Goal: Task Accomplishment & Management: Use online tool/utility

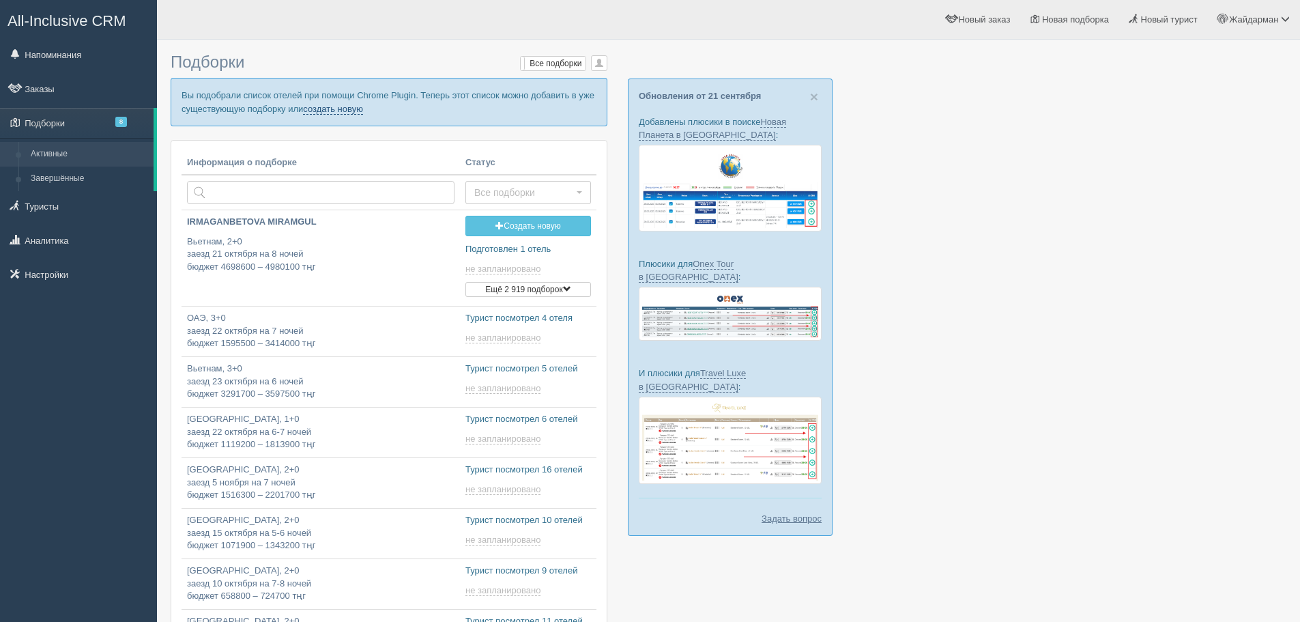
click at [331, 108] on link "создать новую" at bounding box center [333, 109] width 60 height 11
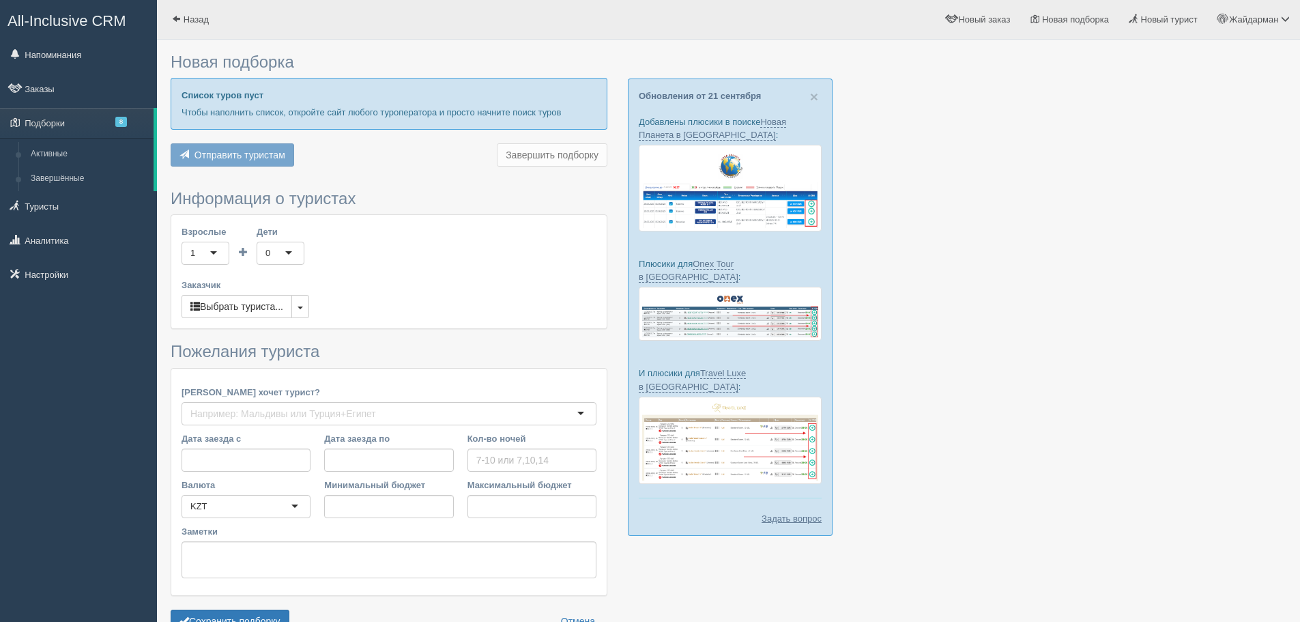
type input "6-7"
type input "1514700"
type input "2308000"
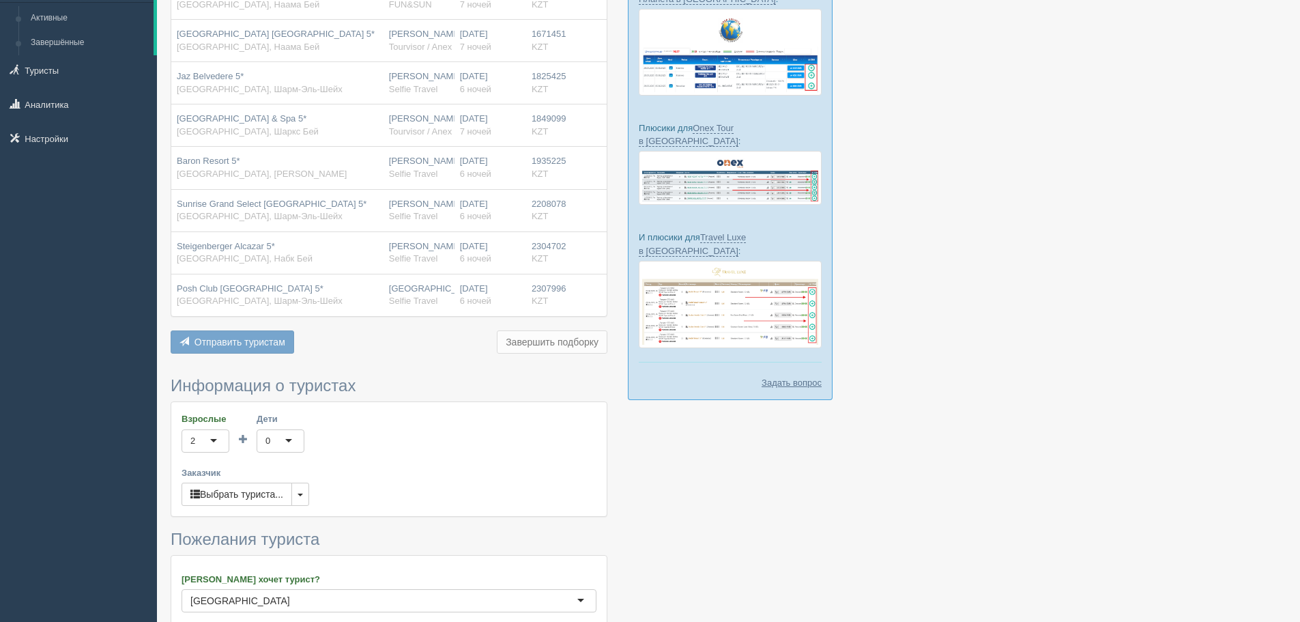
scroll to position [137, 0]
click at [303, 494] on span "button" at bounding box center [300, 494] width 5 height 3
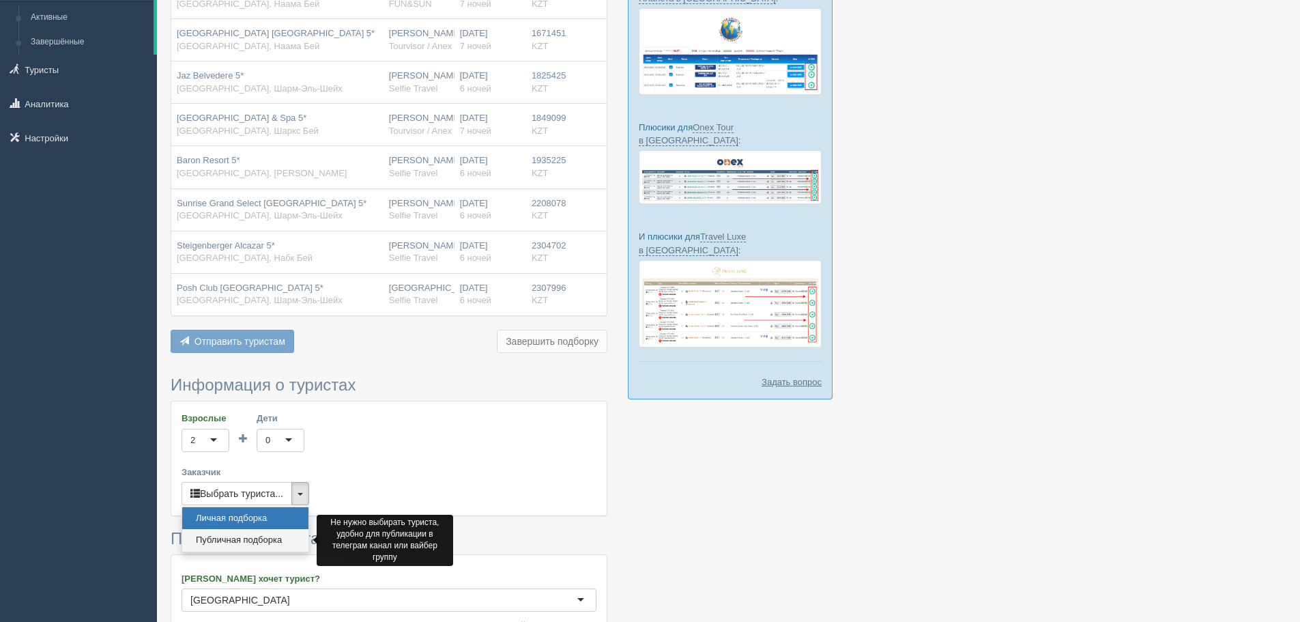
click at [259, 533] on link "Публичная подборка" at bounding box center [245, 540] width 126 height 23
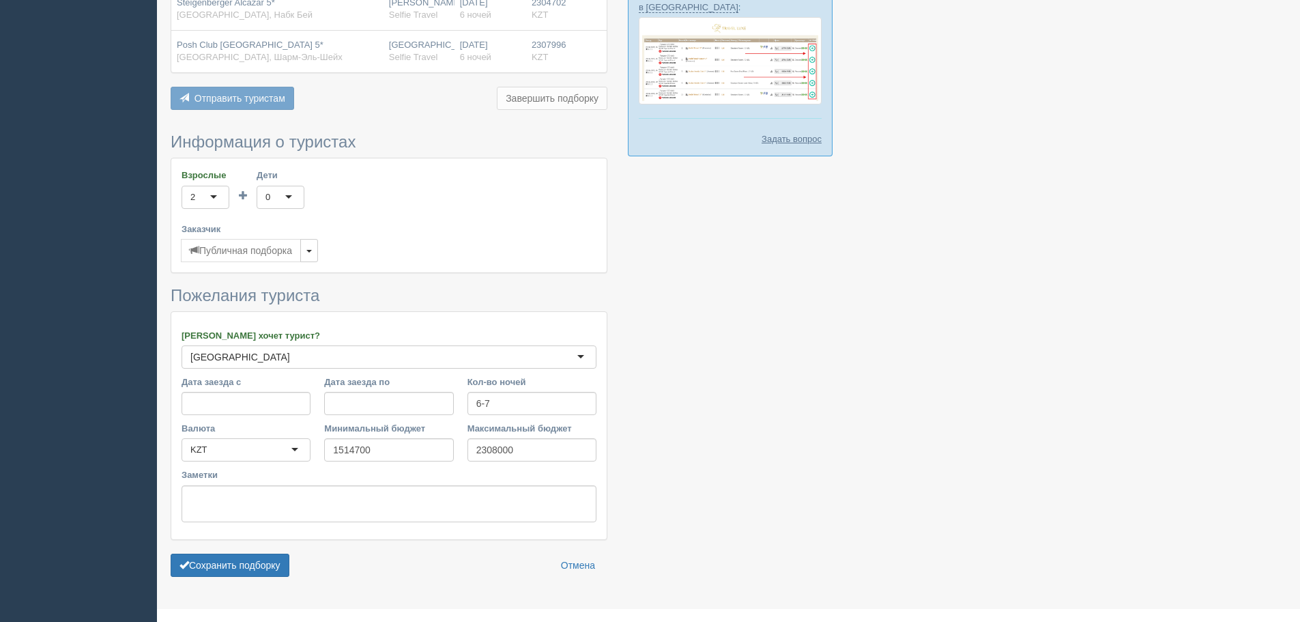
scroll to position [403, 0]
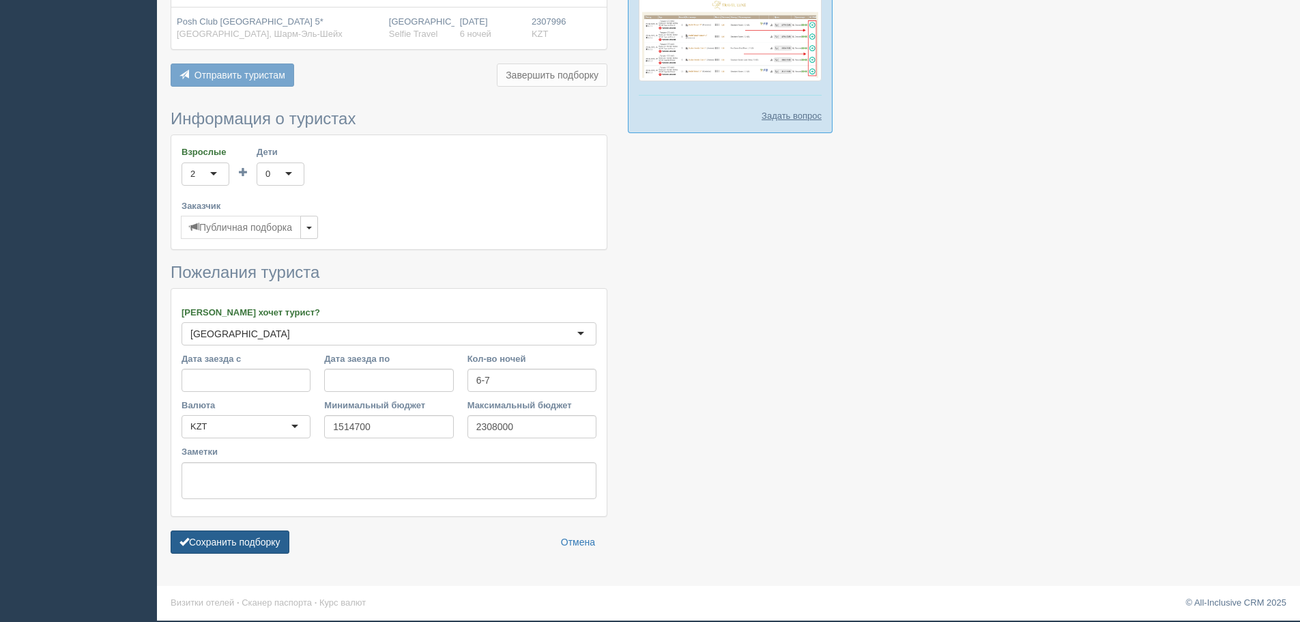
click at [261, 552] on button "Сохранить подборку" at bounding box center [230, 541] width 119 height 23
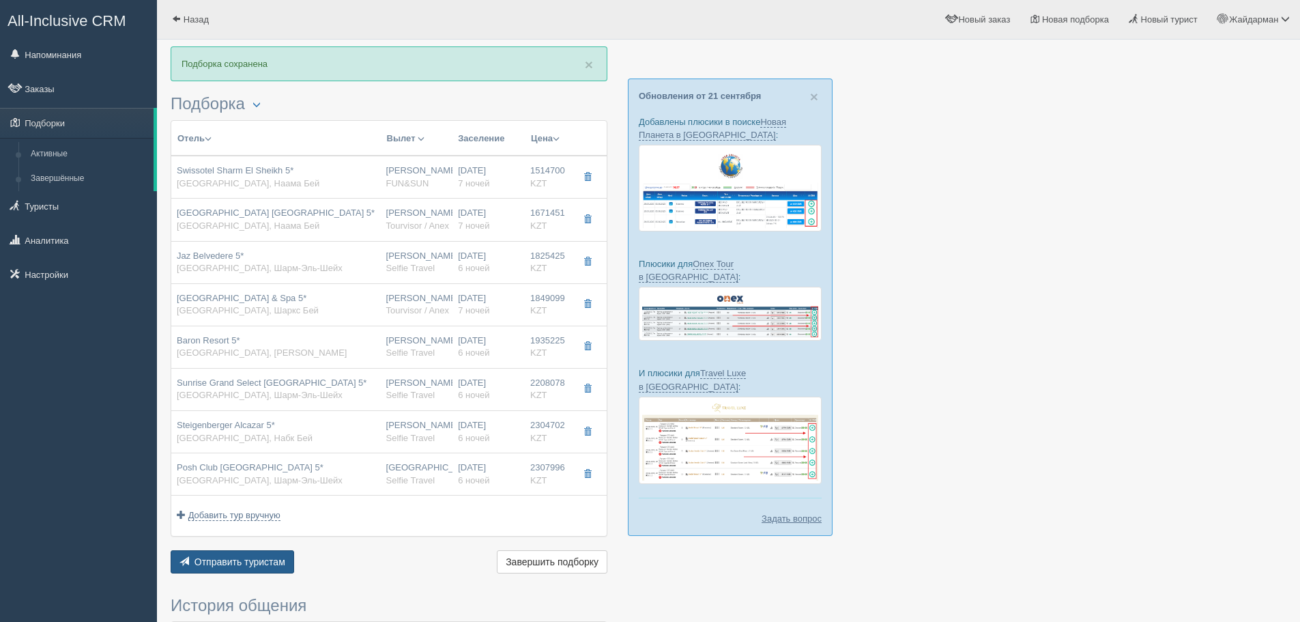
click at [216, 566] on button "Отправить туристам Отправить" at bounding box center [233, 561] width 124 height 23
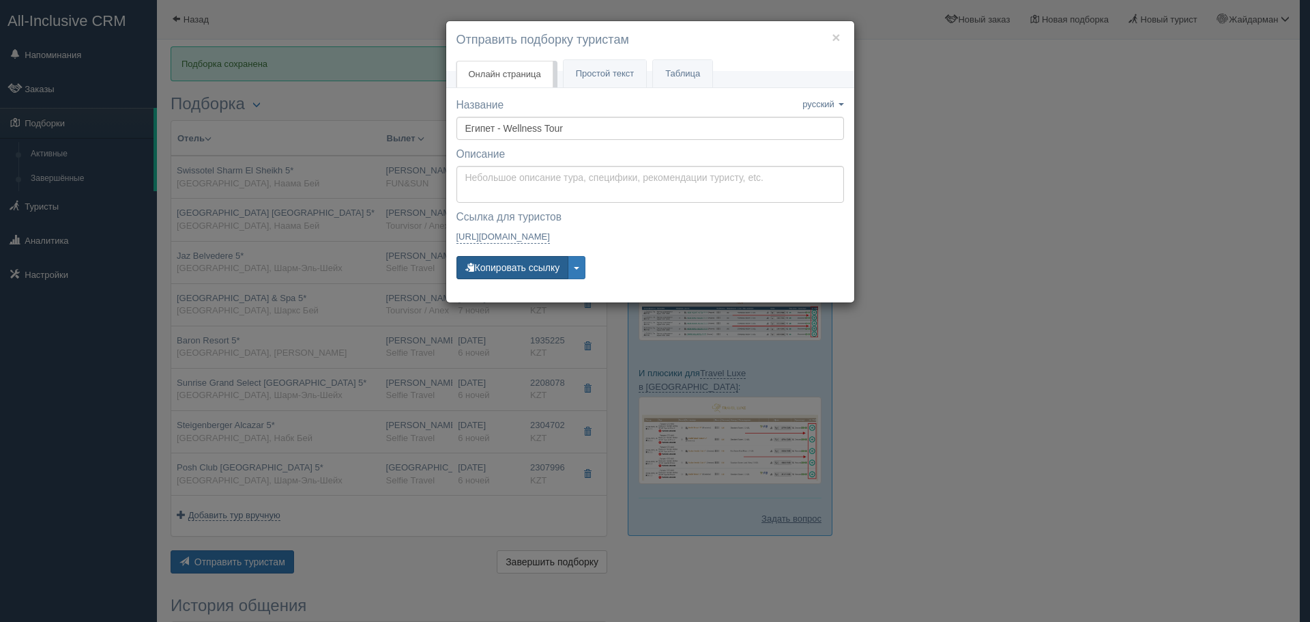
click at [519, 263] on button "Копировать ссылку" at bounding box center [513, 267] width 113 height 23
click at [836, 35] on button "×" at bounding box center [836, 37] width 8 height 14
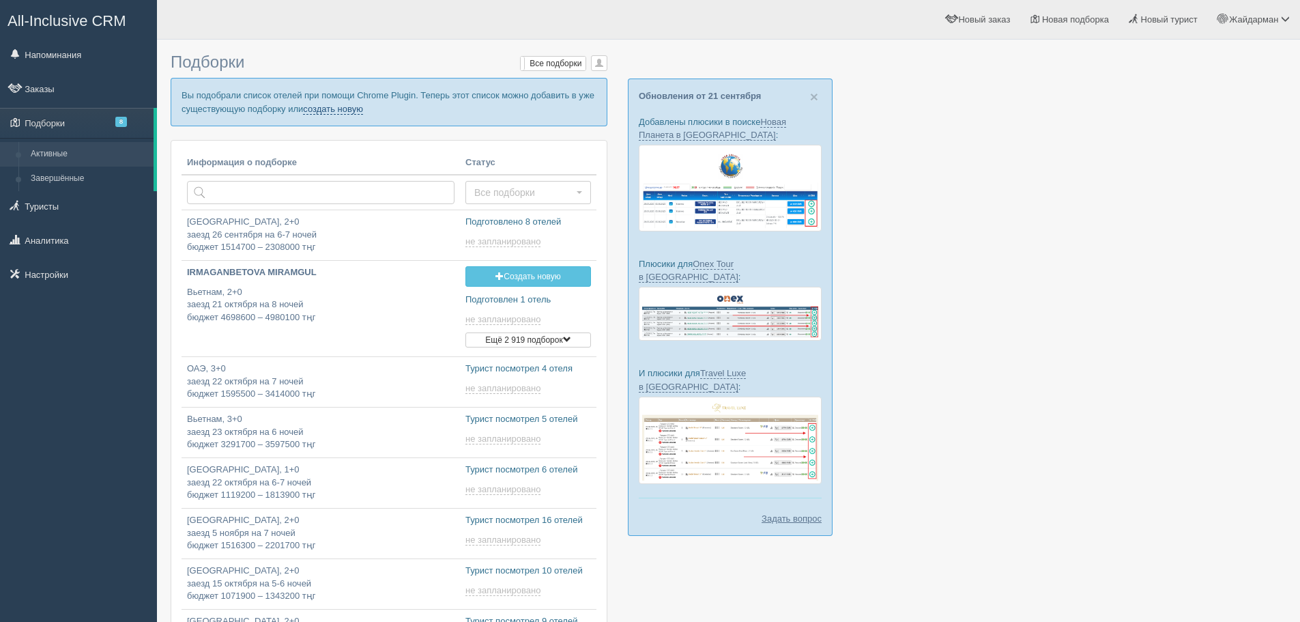
click at [341, 111] on link "создать новую" at bounding box center [333, 109] width 60 height 11
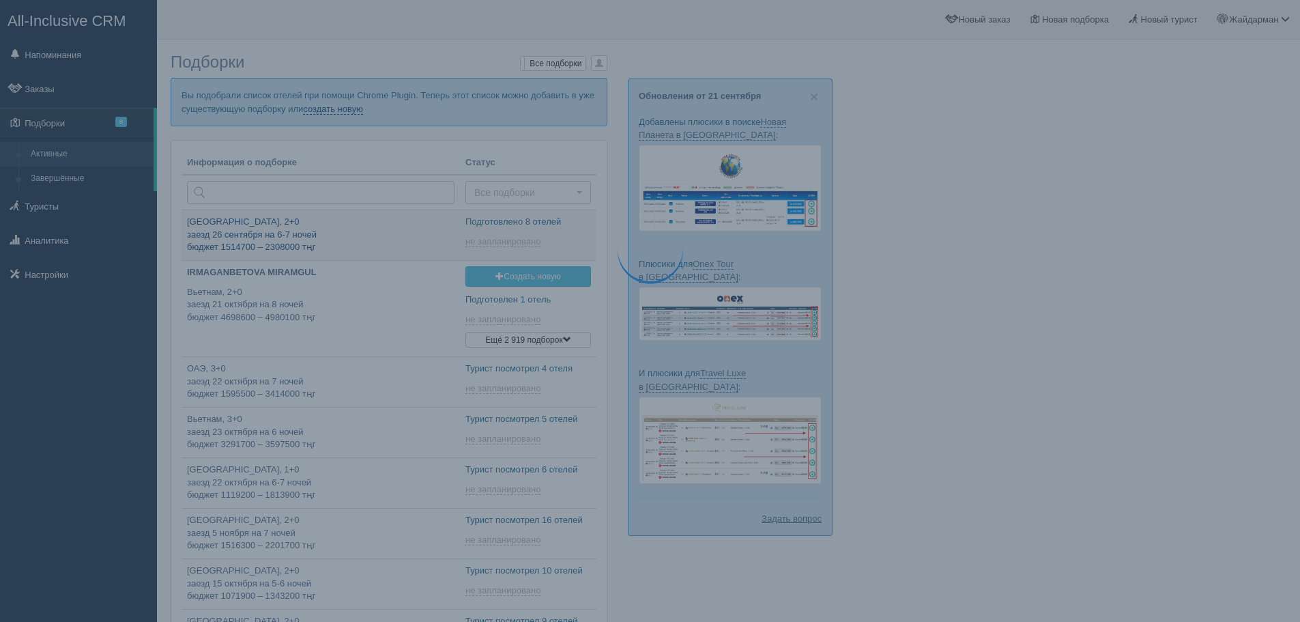
type input "2025-09-22 16:30"
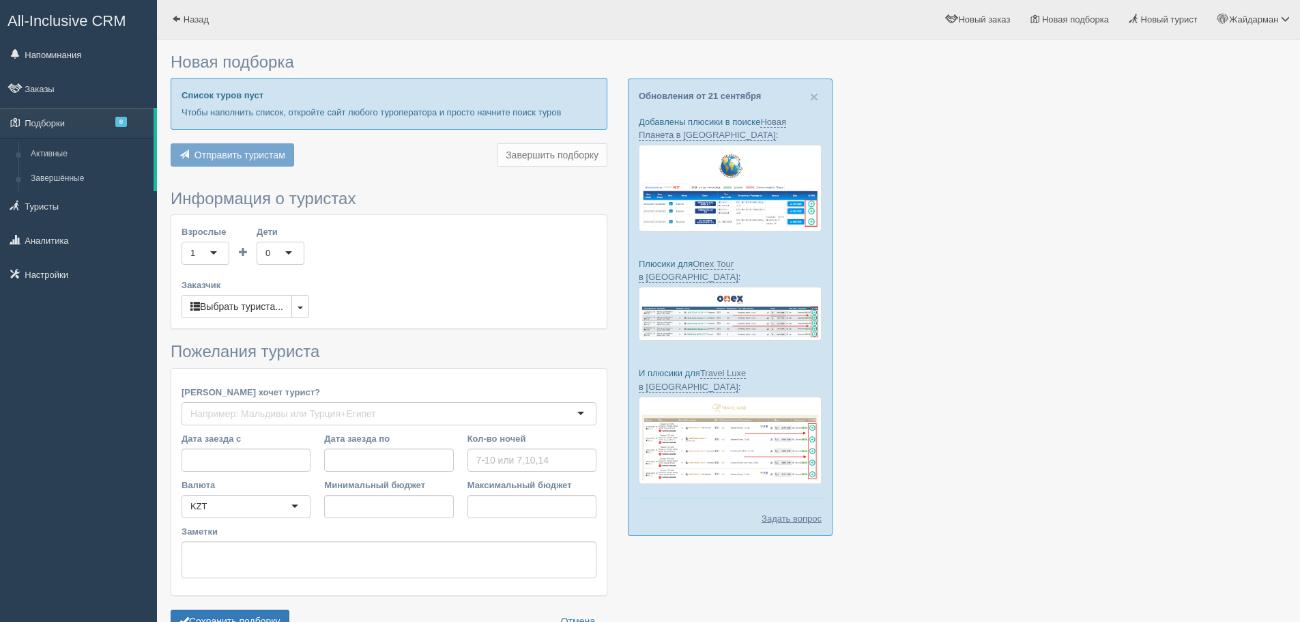
type input "5"
type input "1681900"
type input "1933900"
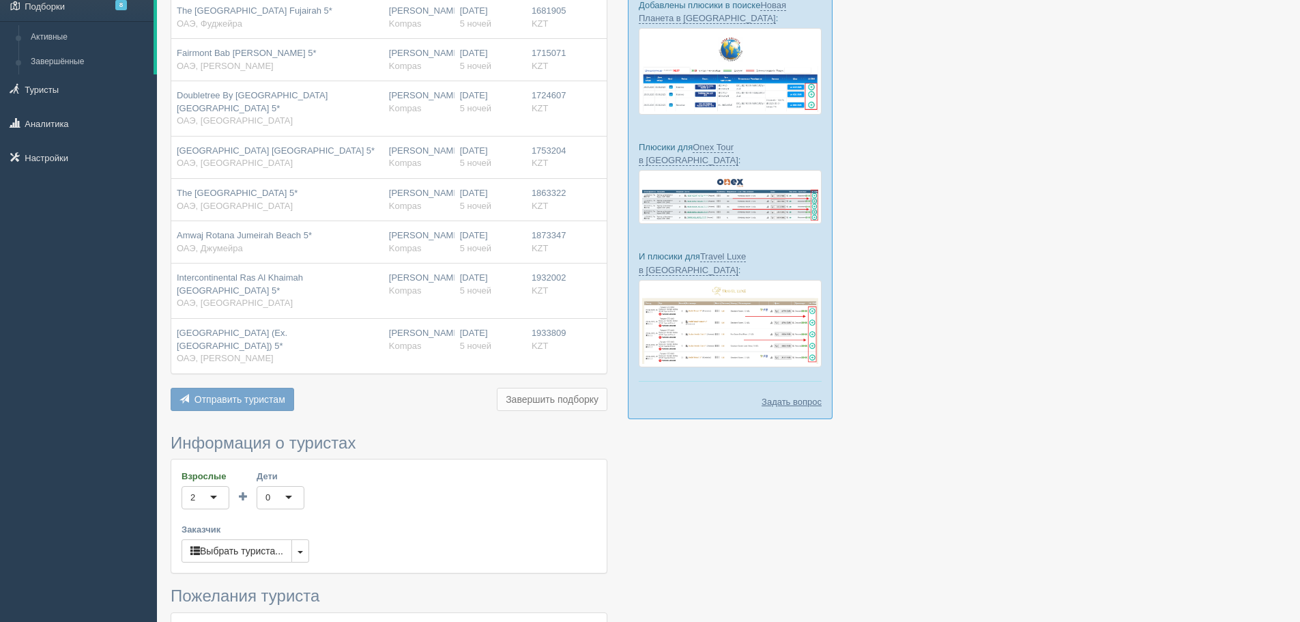
scroll to position [137, 0]
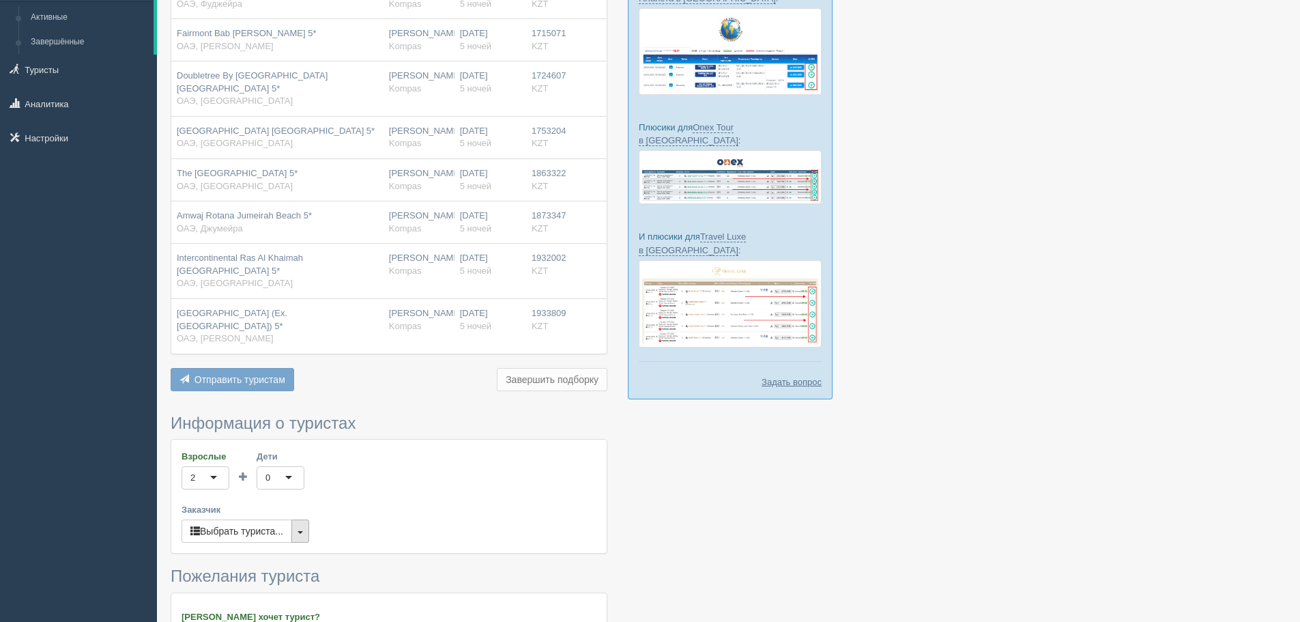
click at [303, 524] on button "button" at bounding box center [300, 530] width 18 height 23
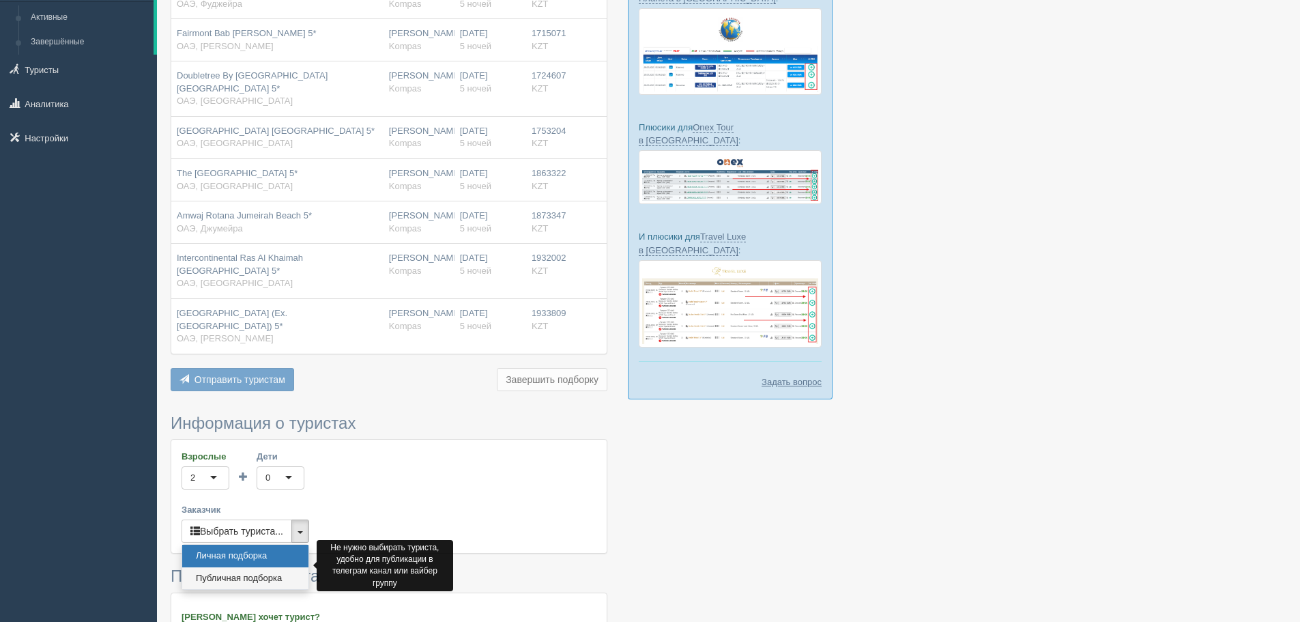
click at [284, 567] on link "Публичная подборка" at bounding box center [245, 578] width 126 height 23
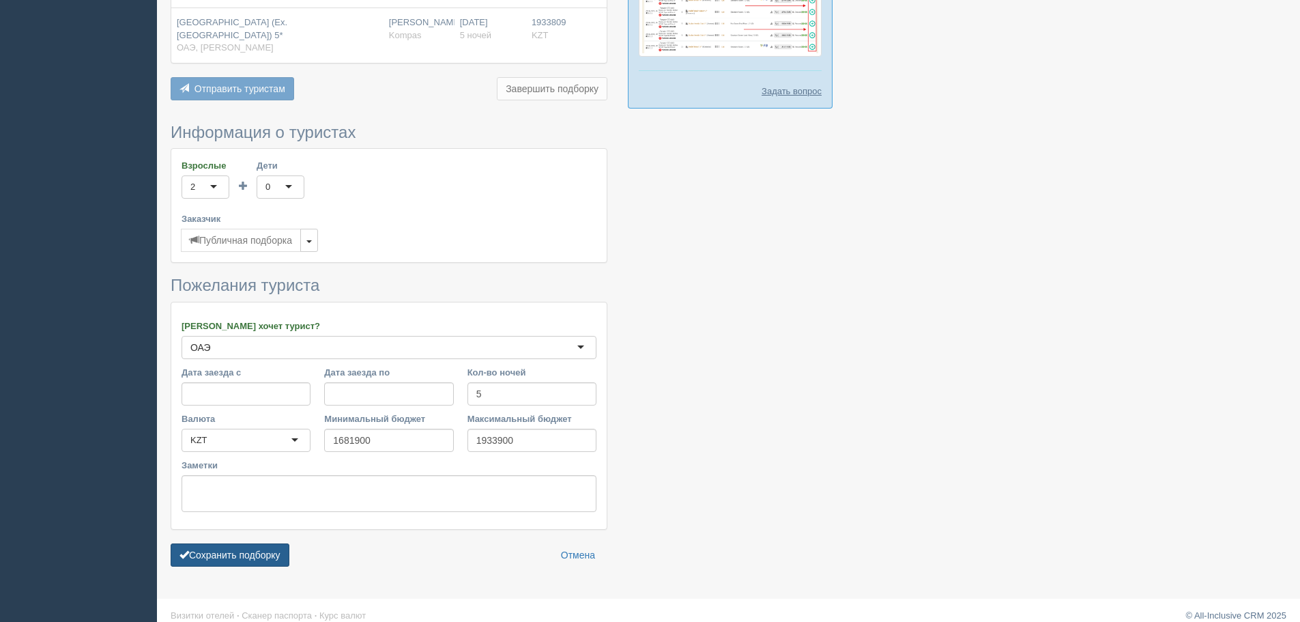
scroll to position [428, 0]
click at [262, 547] on button "Сохранить подборку" at bounding box center [230, 554] width 119 height 23
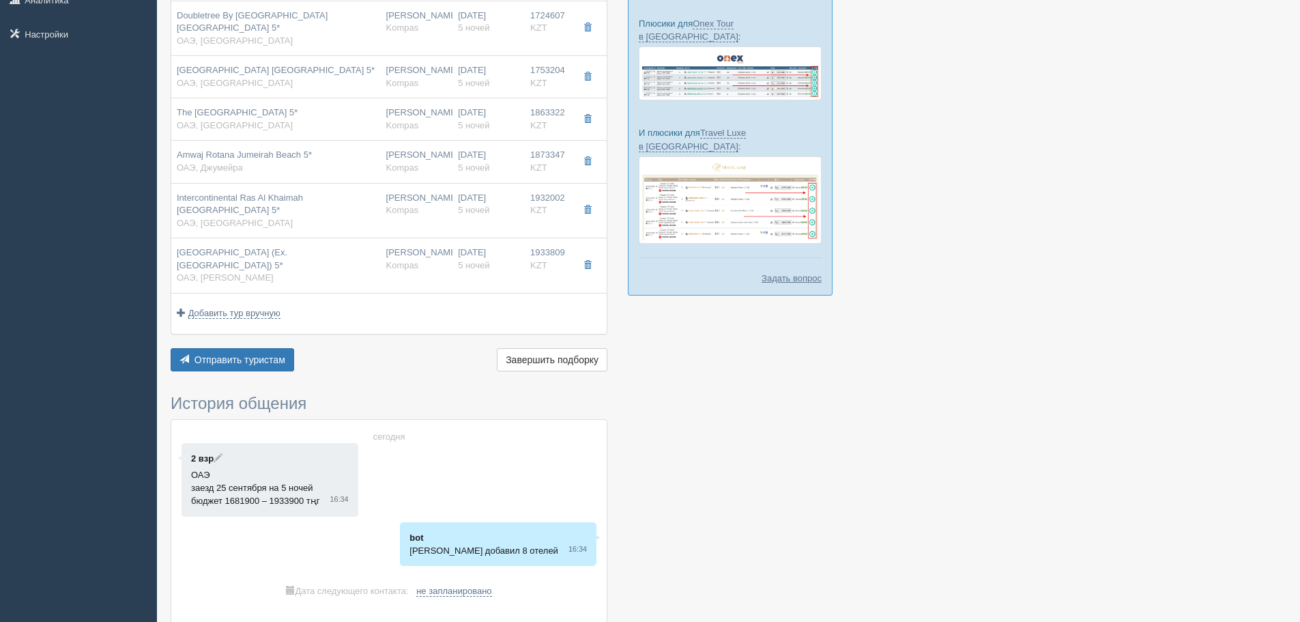
scroll to position [341, 0]
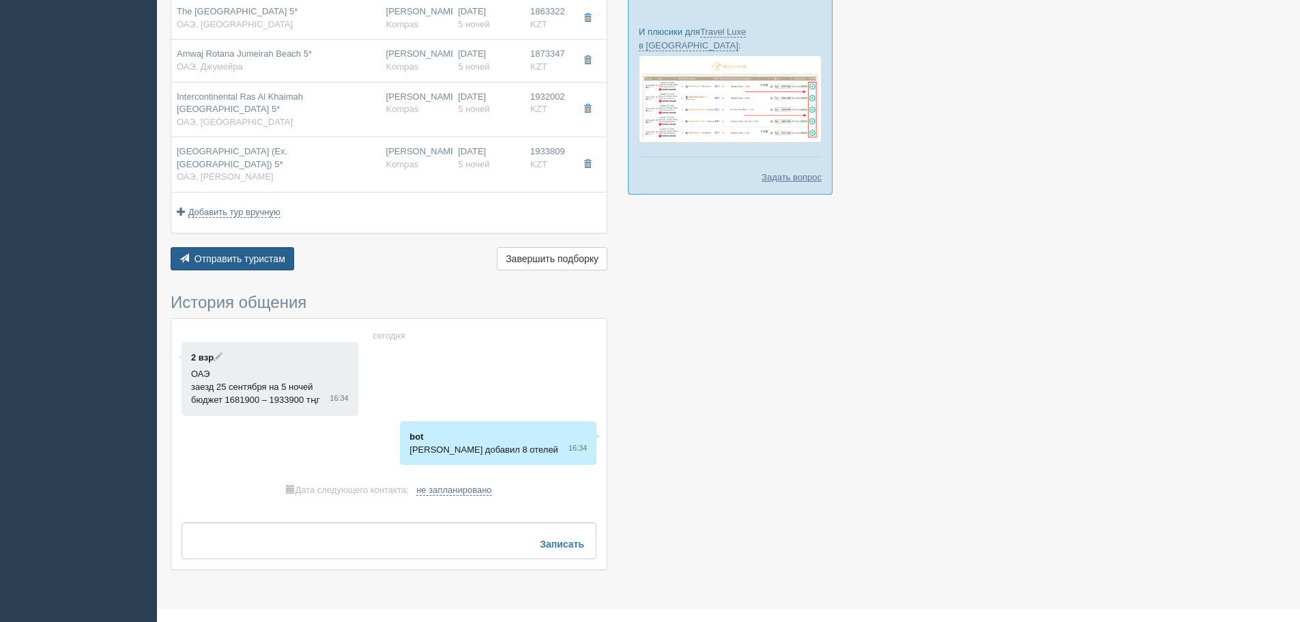
click at [229, 253] on span "Отправить туристам" at bounding box center [240, 258] width 91 height 11
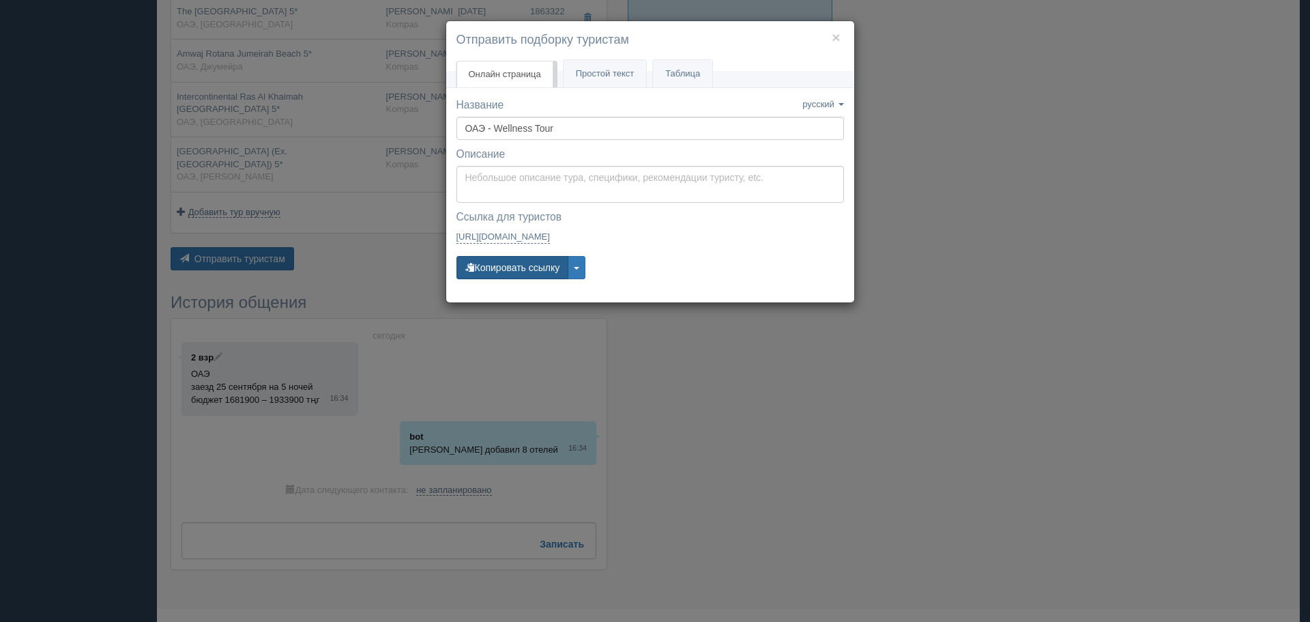
click at [513, 263] on button "Копировать ссылку" at bounding box center [513, 267] width 113 height 23
click at [834, 39] on button "×" at bounding box center [836, 37] width 8 height 14
